Goal: Navigation & Orientation: Find specific page/section

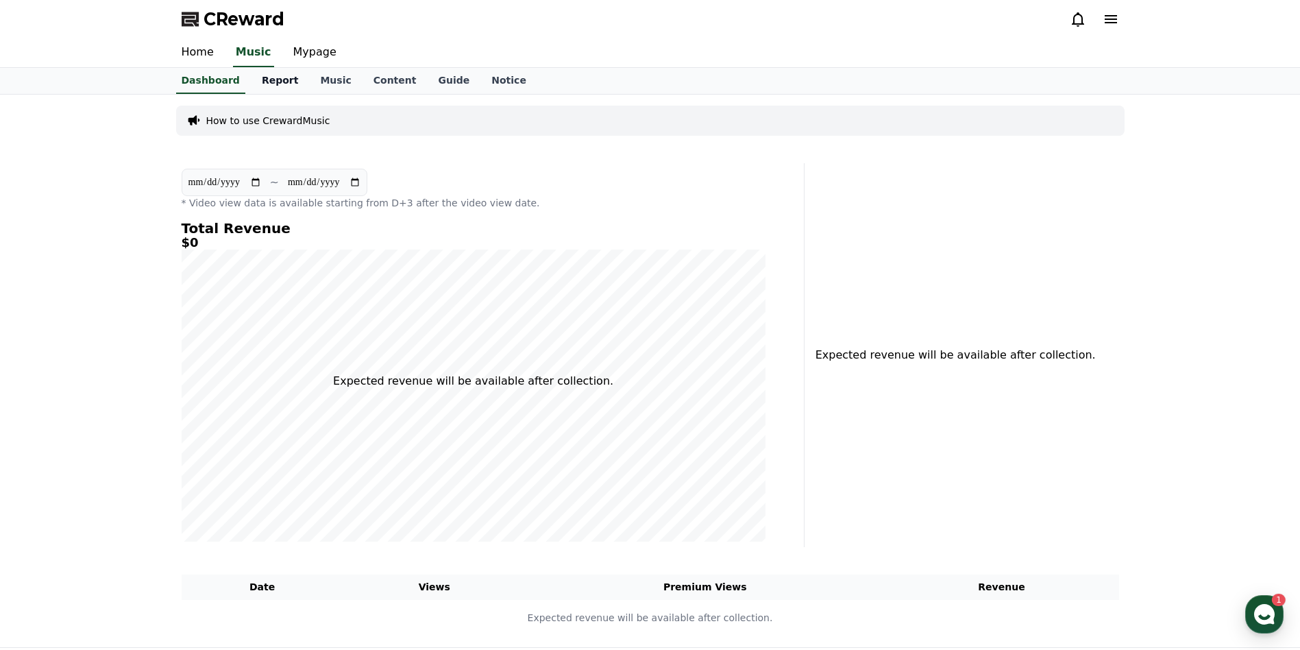
click at [273, 81] on link "Report" at bounding box center [280, 81] width 59 height 26
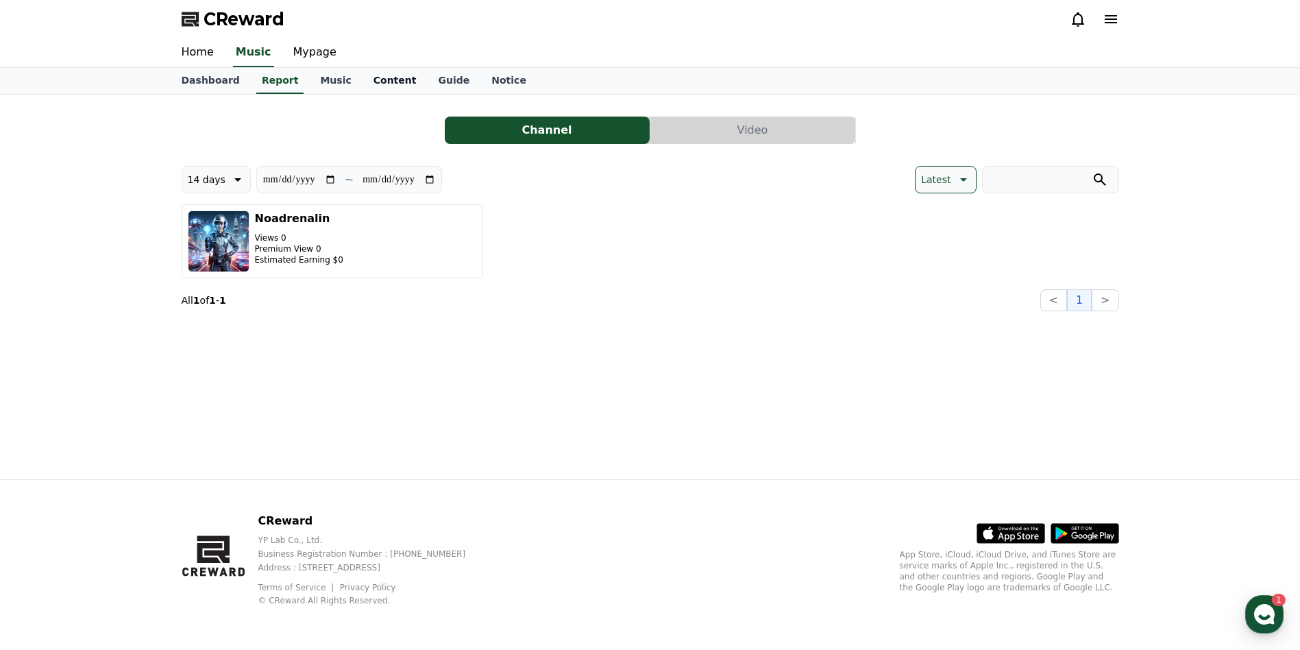
click at [371, 74] on link "Content" at bounding box center [395, 81] width 65 height 26
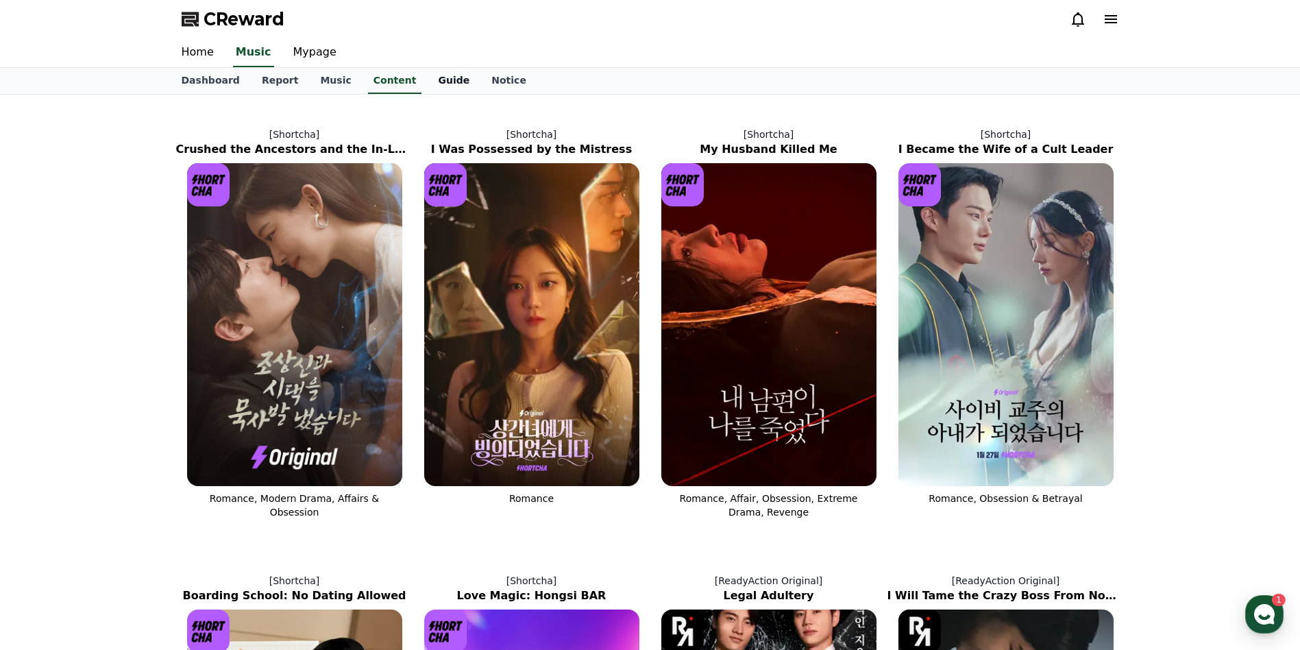
click at [427, 86] on link "Guide" at bounding box center [453, 81] width 53 height 26
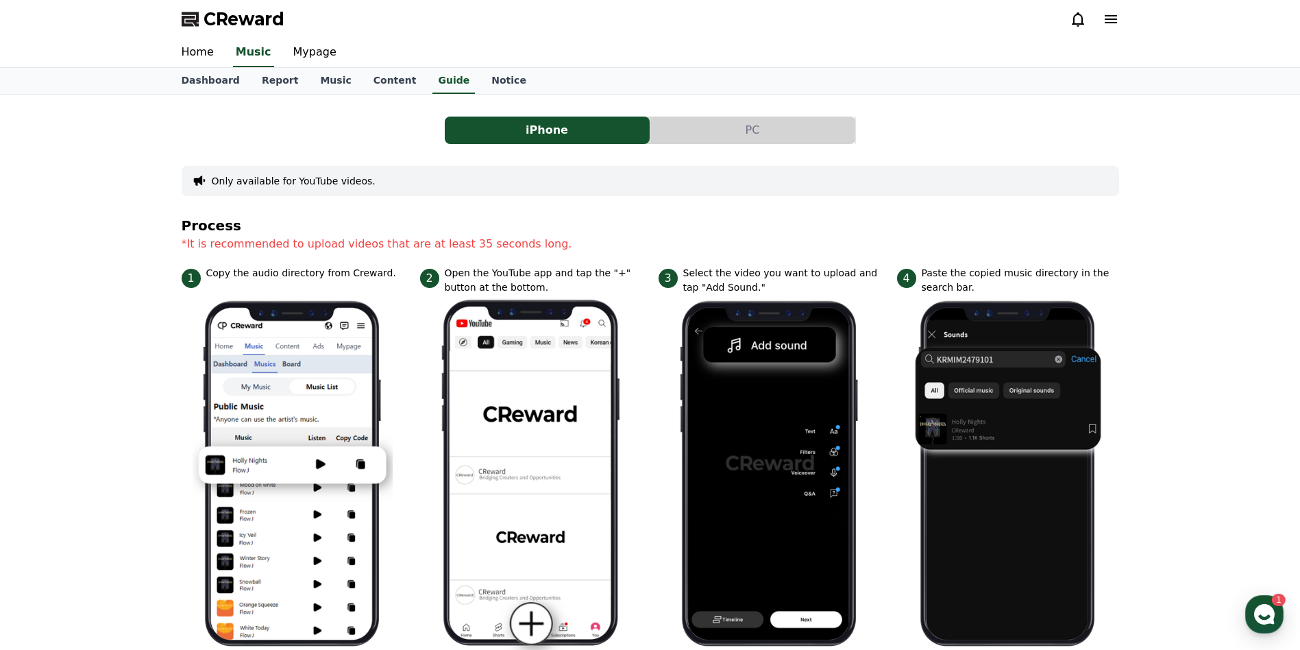
click at [723, 132] on button "PC" at bounding box center [752, 130] width 205 height 27
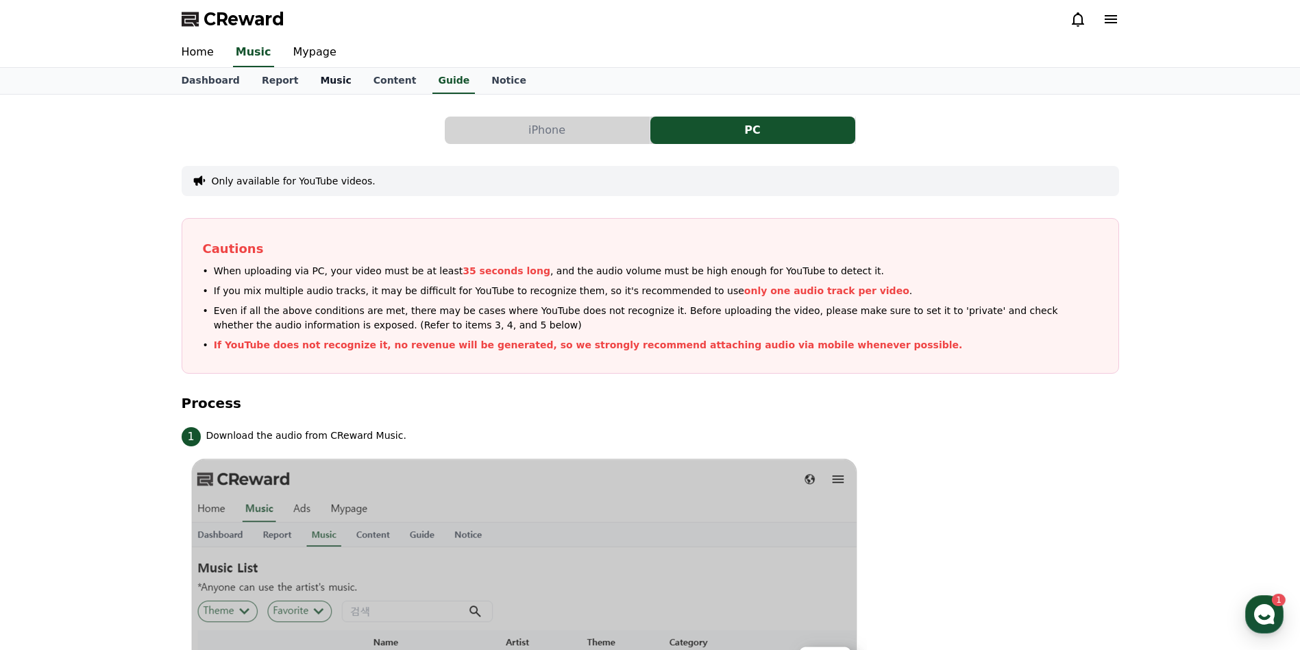
click at [326, 82] on link "Music" at bounding box center [335, 81] width 53 height 26
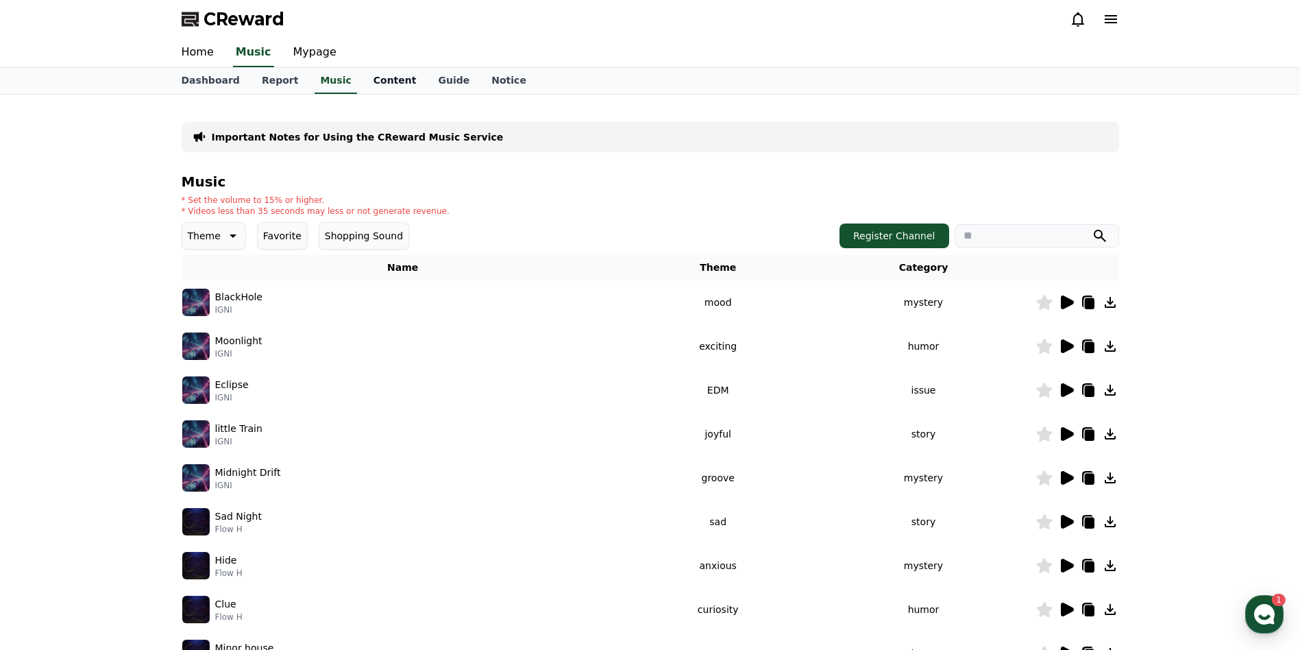
click at [364, 84] on link "Content" at bounding box center [395, 81] width 65 height 26
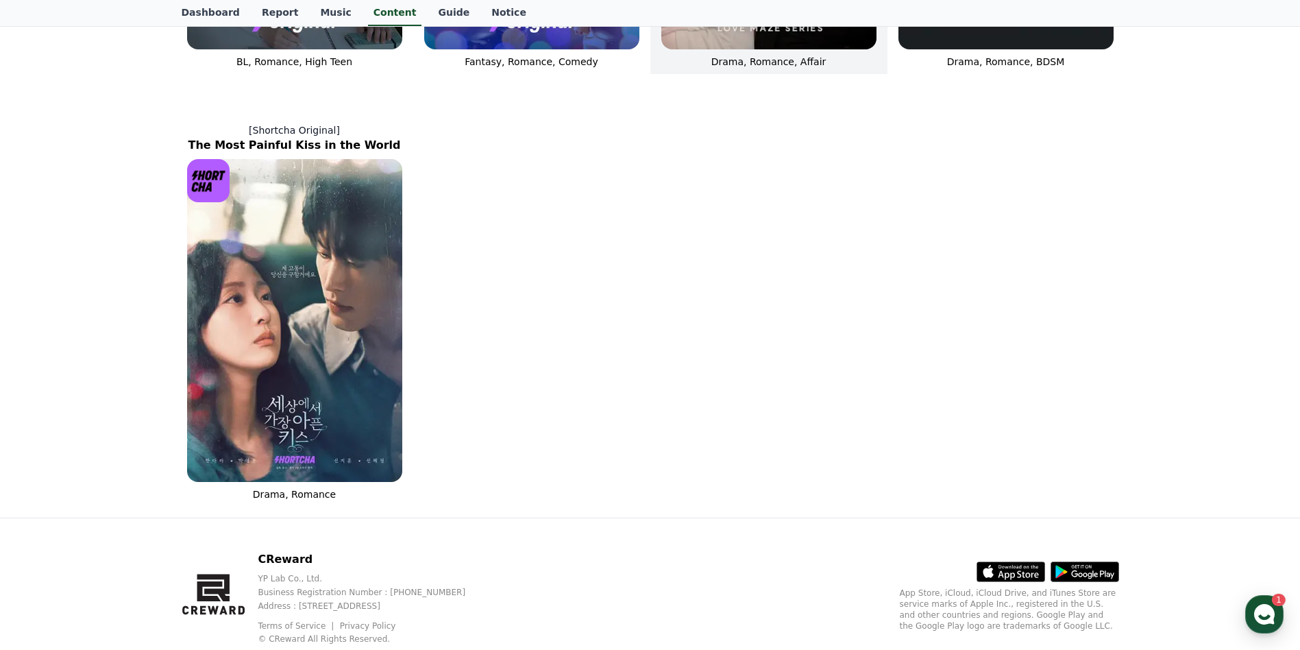
scroll to position [891, 0]
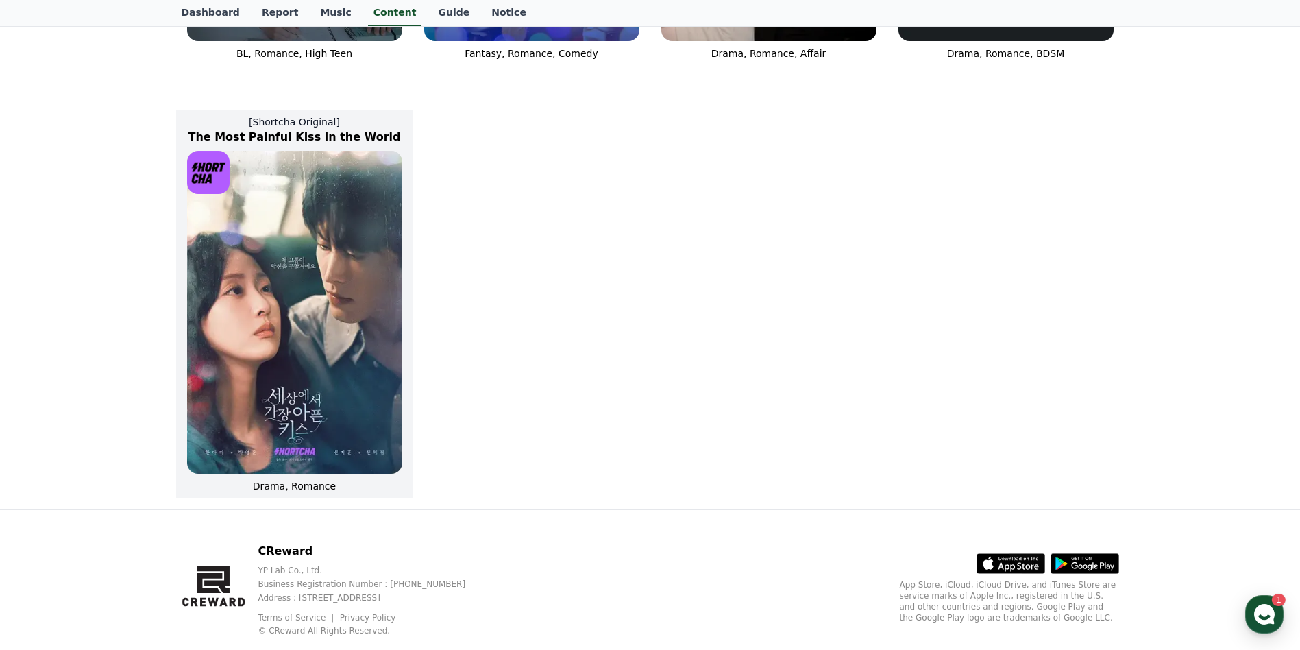
click at [306, 280] on img at bounding box center [294, 312] width 215 height 323
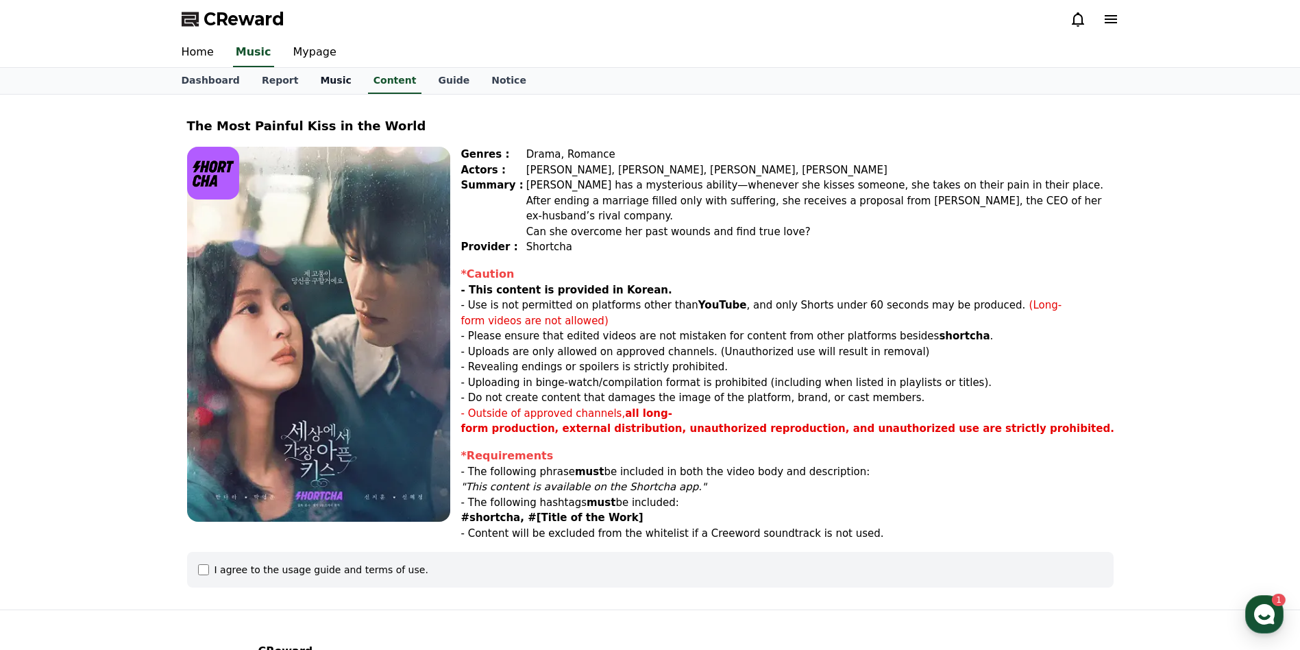
click at [313, 79] on link "Music" at bounding box center [335, 81] width 53 height 26
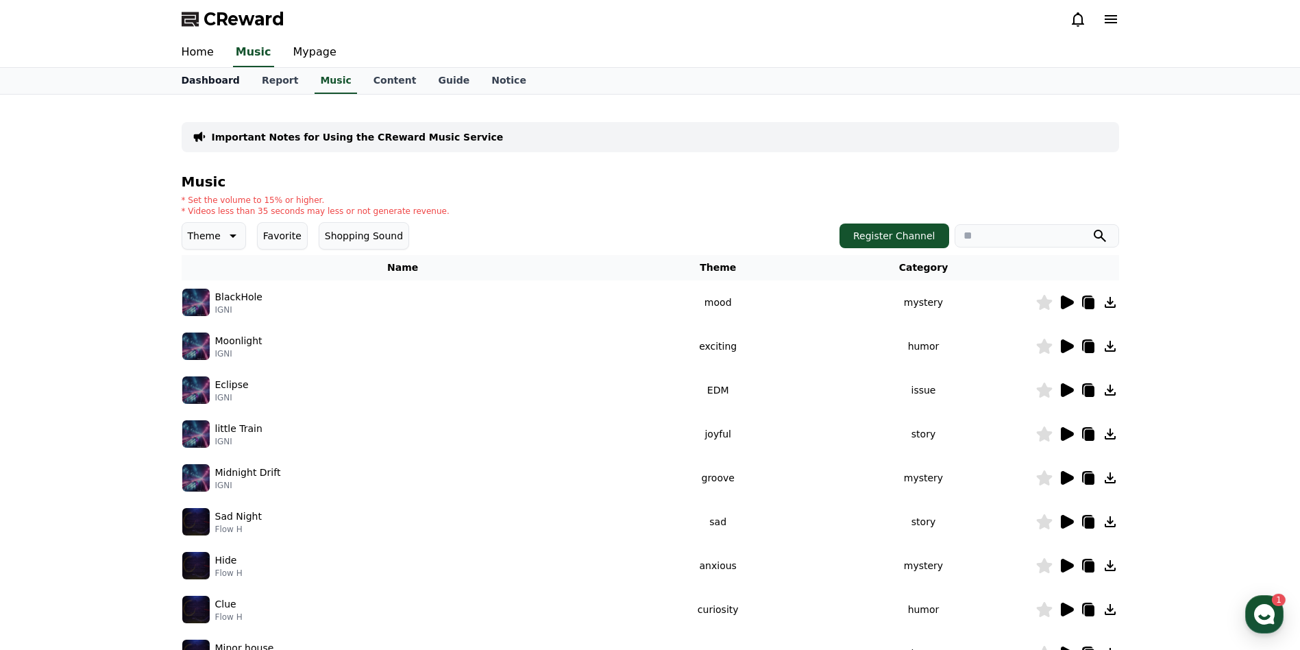
click at [214, 86] on link "Dashboard" at bounding box center [211, 81] width 80 height 26
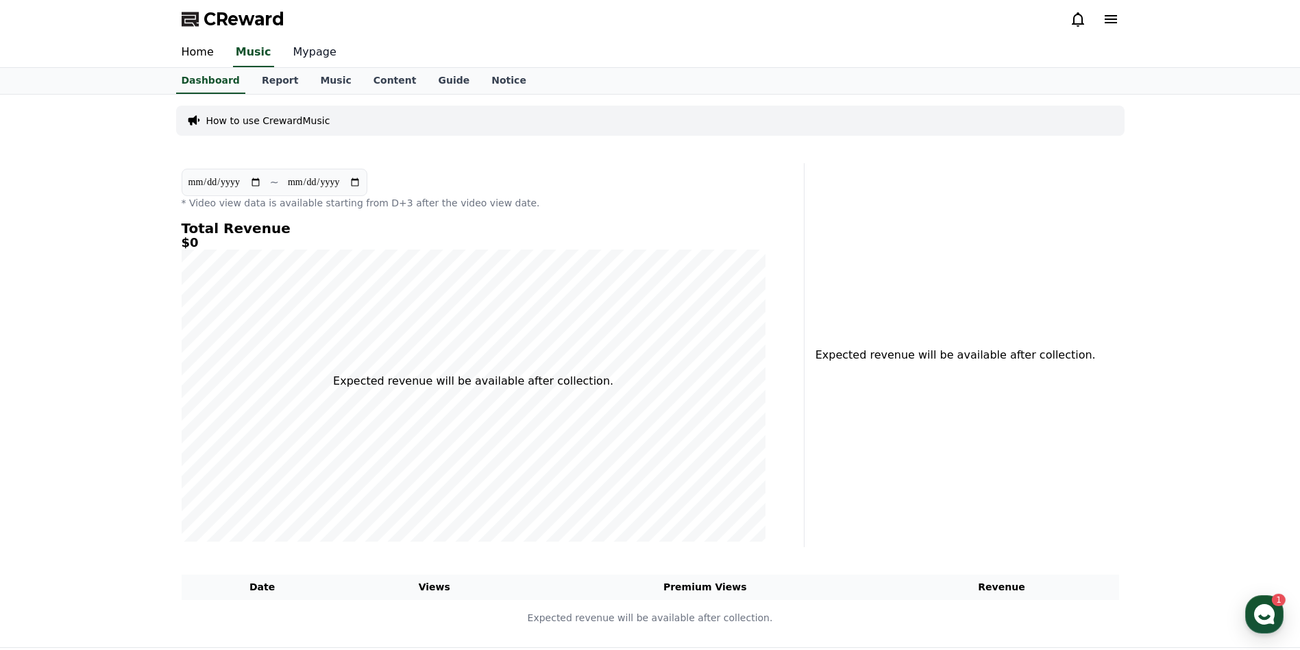
click at [305, 56] on link "Mypage" at bounding box center [314, 52] width 65 height 29
select select "**********"
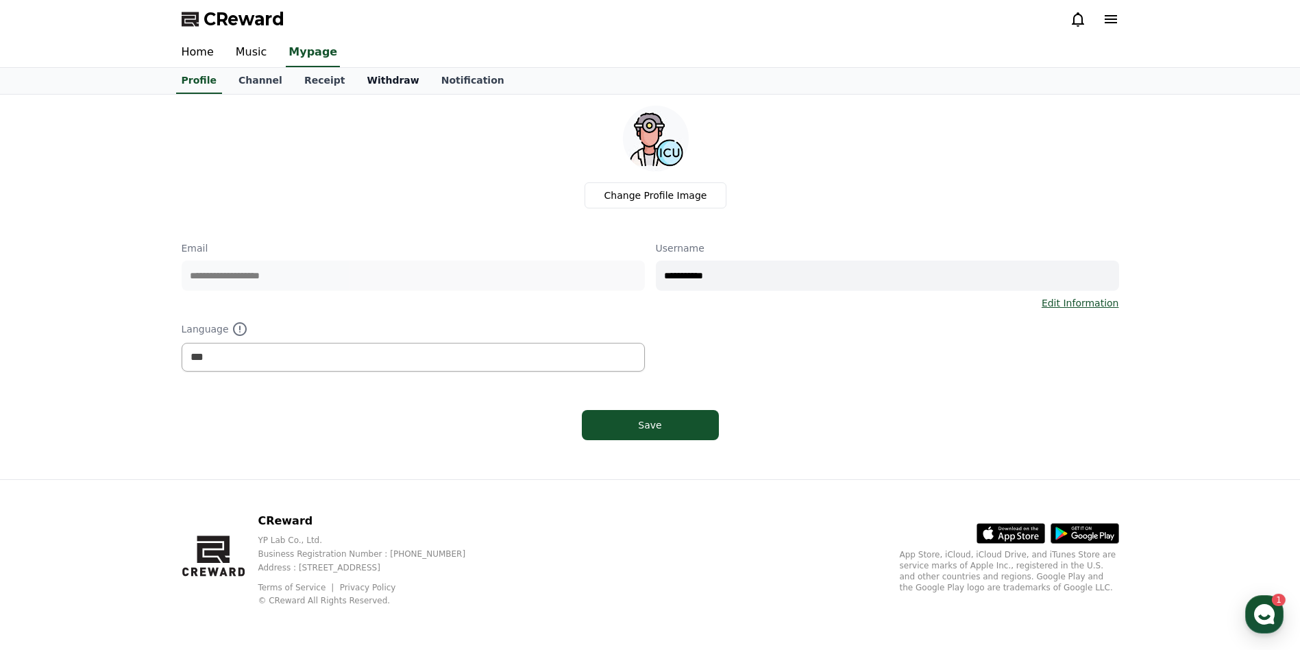
click at [376, 79] on link "Withdraw" at bounding box center [393, 81] width 74 height 26
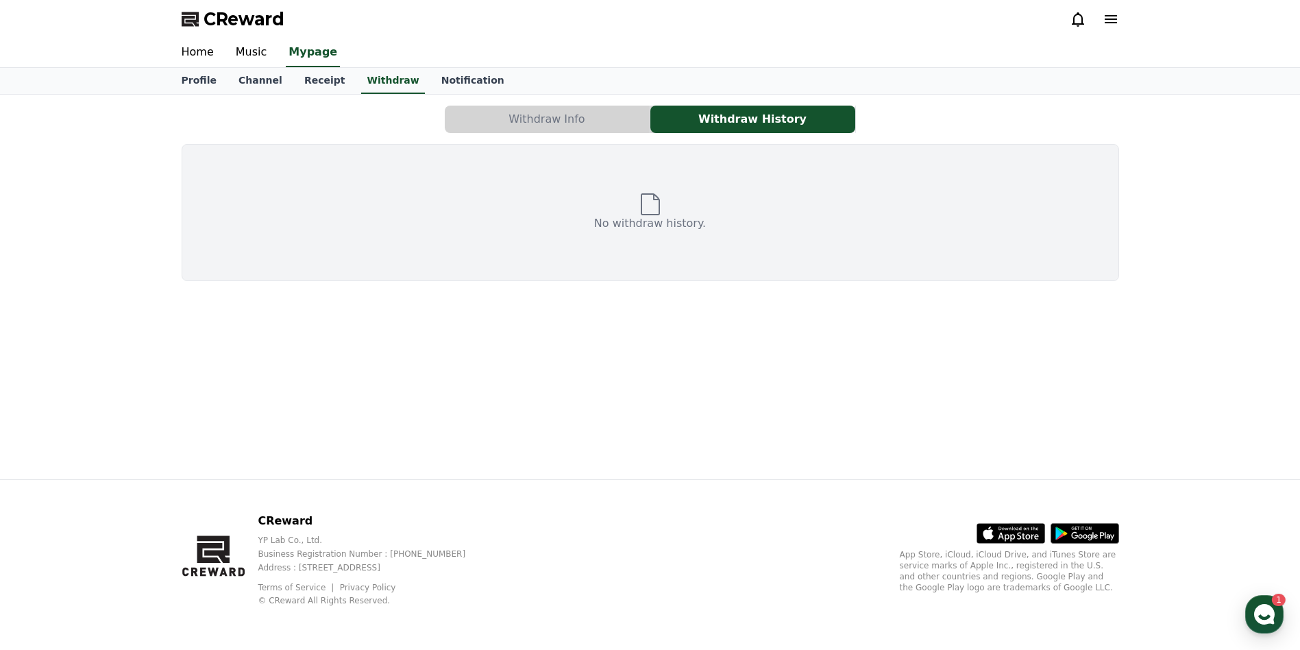
click at [573, 125] on button "Withdraw Info" at bounding box center [547, 119] width 205 height 27
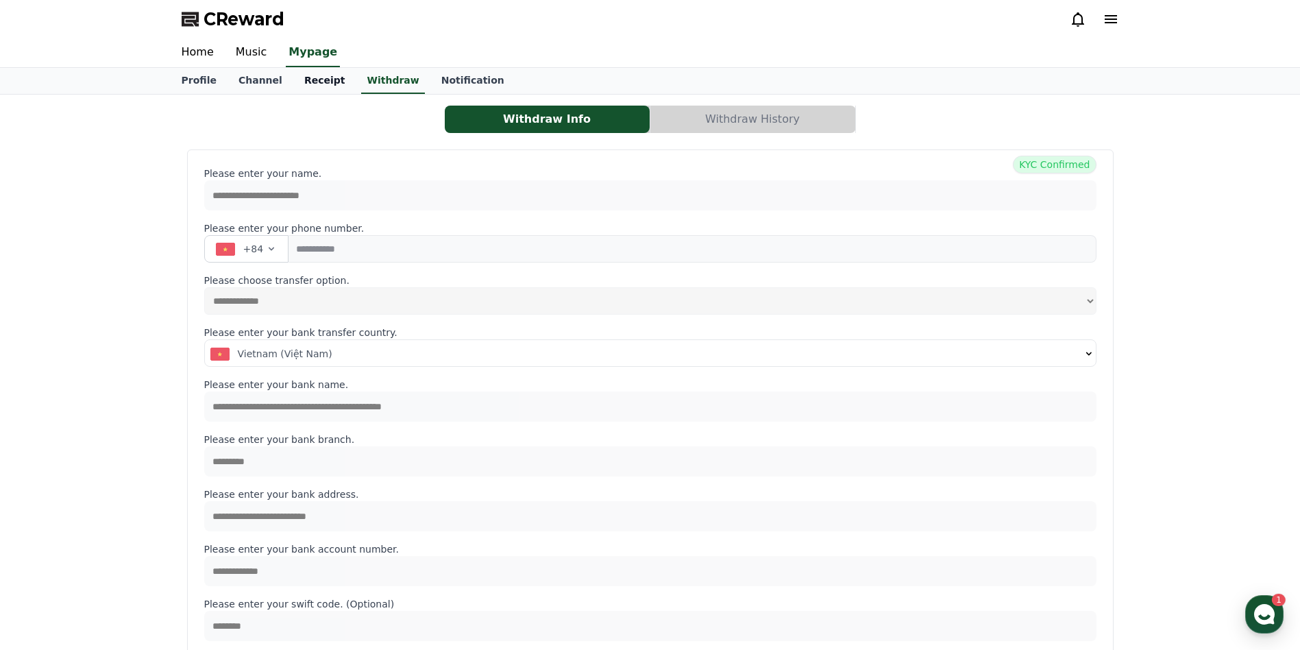
click at [307, 77] on link "Receipt" at bounding box center [324, 81] width 63 height 26
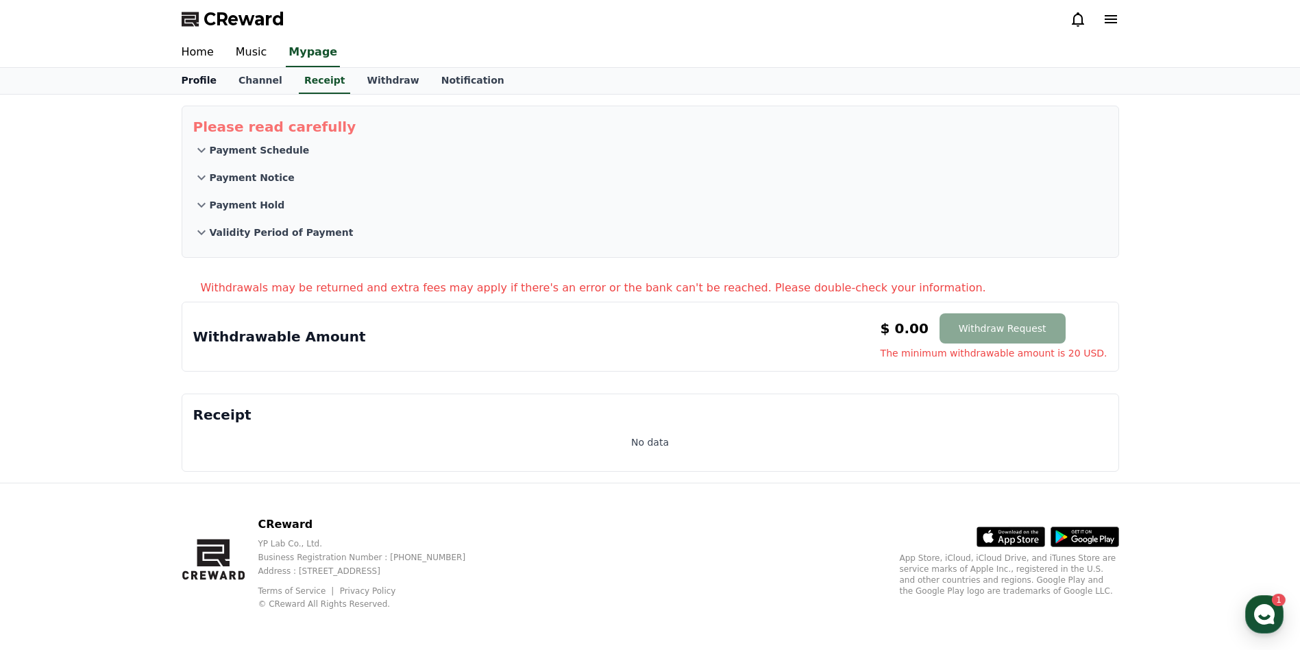
click at [204, 77] on link "Profile" at bounding box center [199, 81] width 57 height 26
select select "**********"
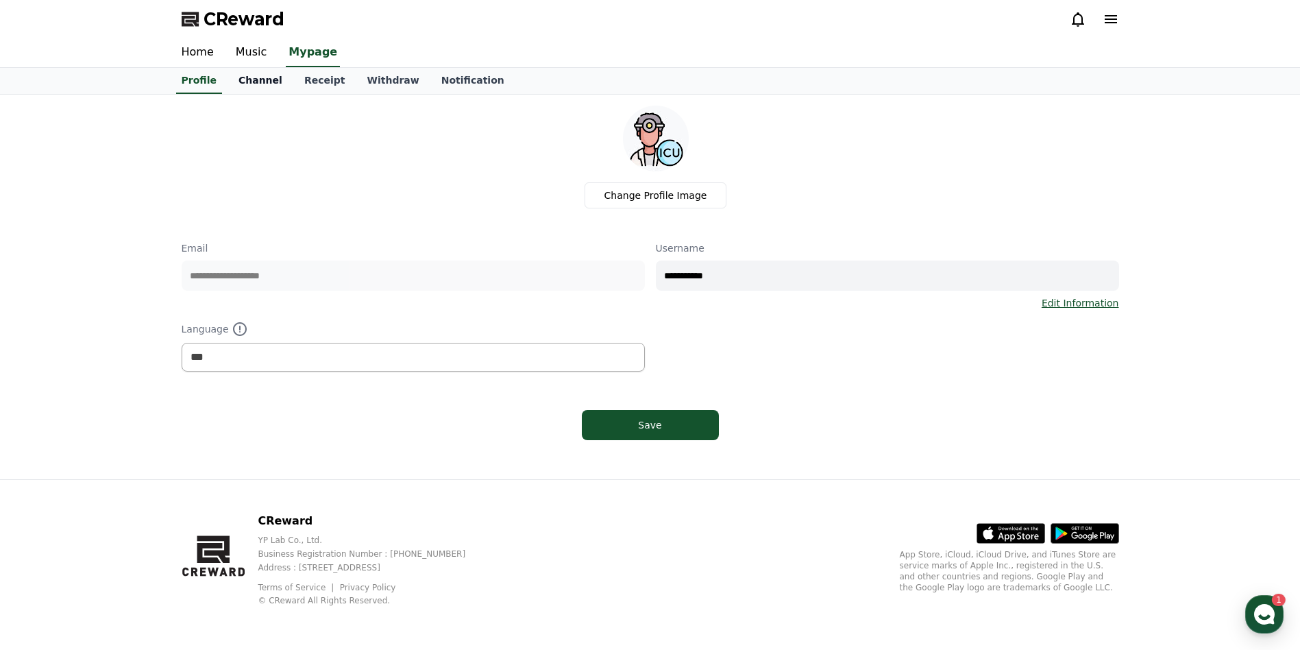
click at [248, 80] on link "Channel" at bounding box center [261, 81] width 66 height 26
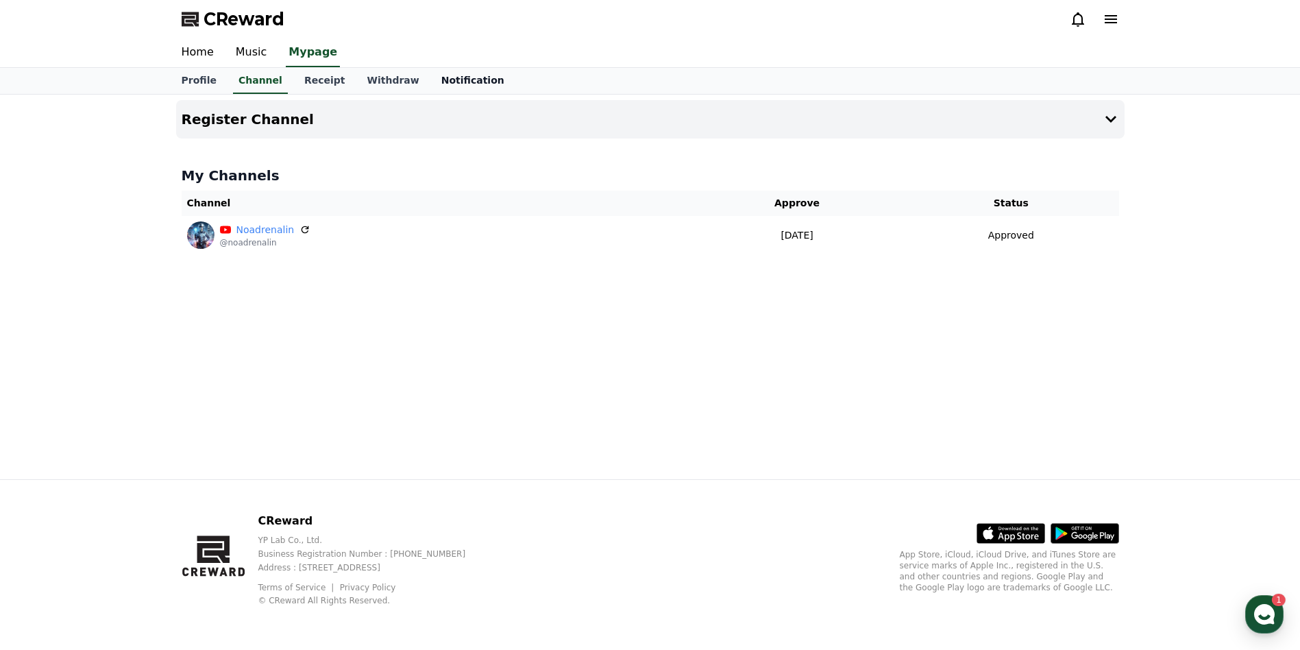
click at [441, 75] on link "Notification" at bounding box center [472, 81] width 85 height 26
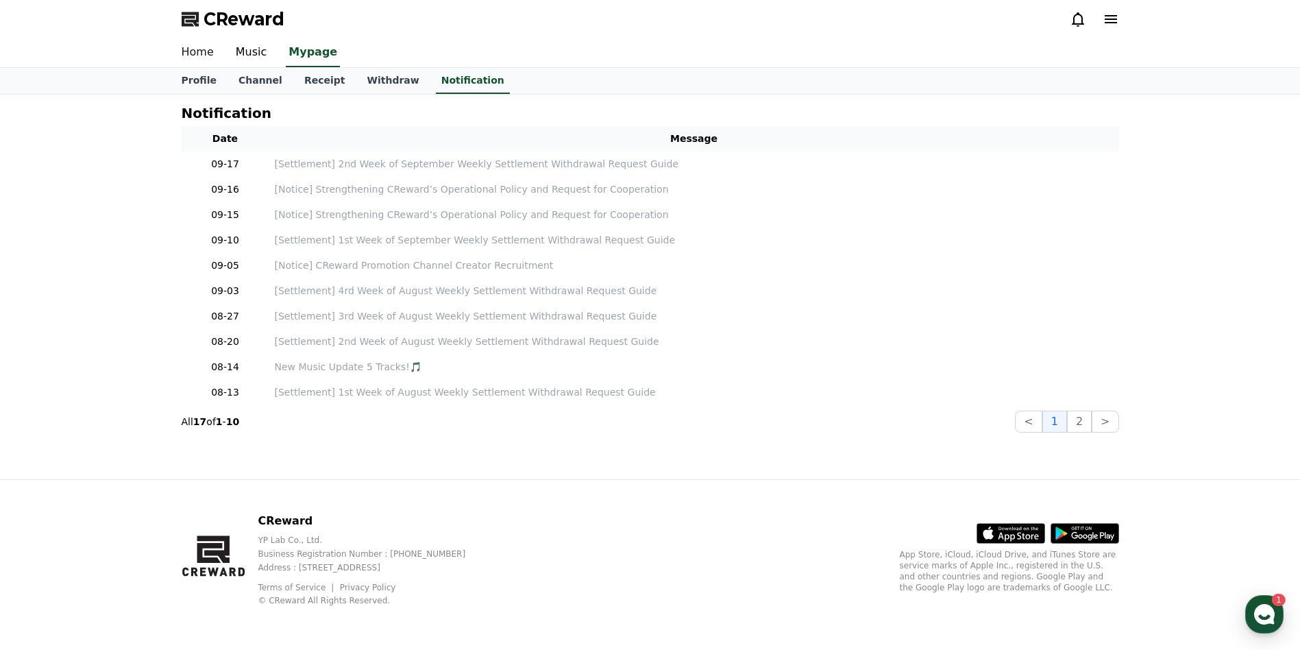
click at [195, 58] on link "Home" at bounding box center [198, 52] width 54 height 29
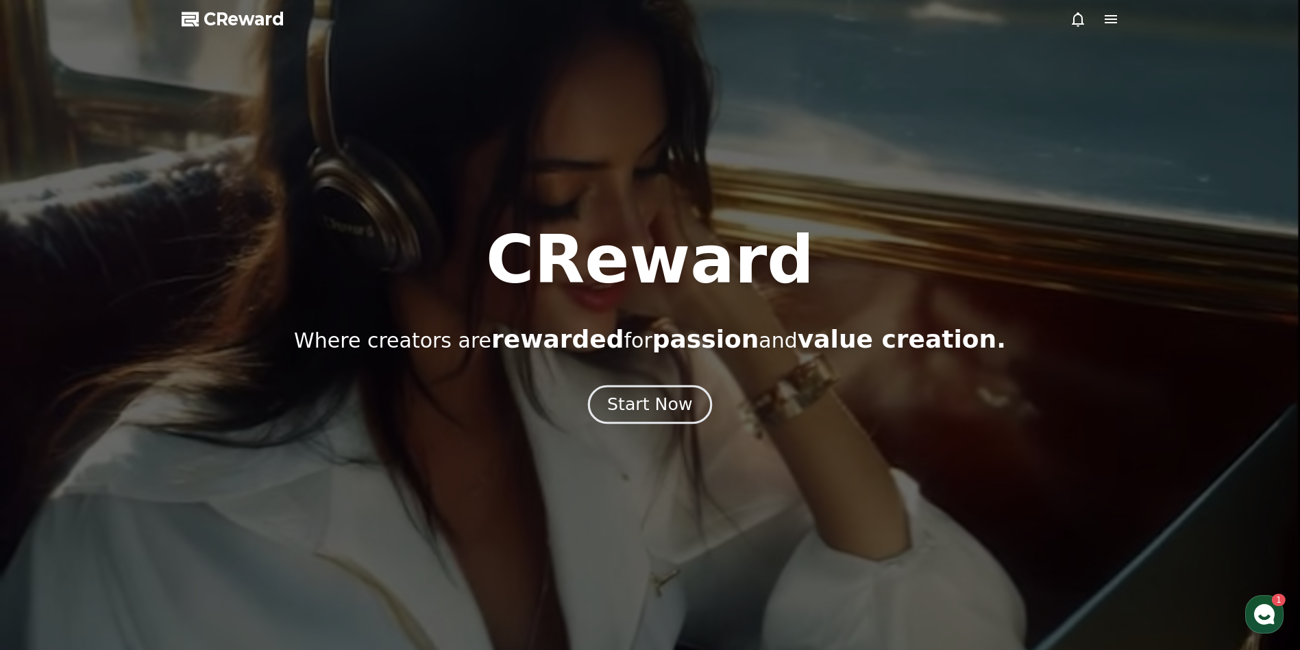
click at [662, 404] on div "Start Now" at bounding box center [649, 404] width 85 height 23
